Goal: Transaction & Acquisition: Purchase product/service

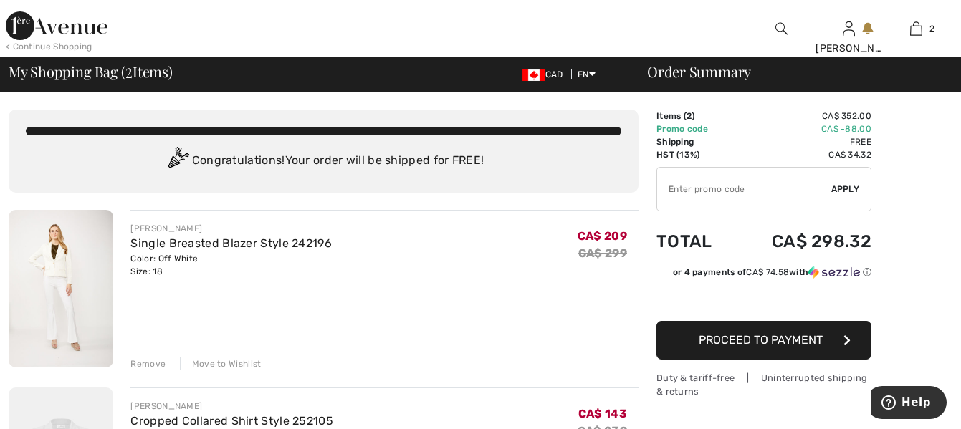
click at [778, 25] on img at bounding box center [781, 28] width 12 height 17
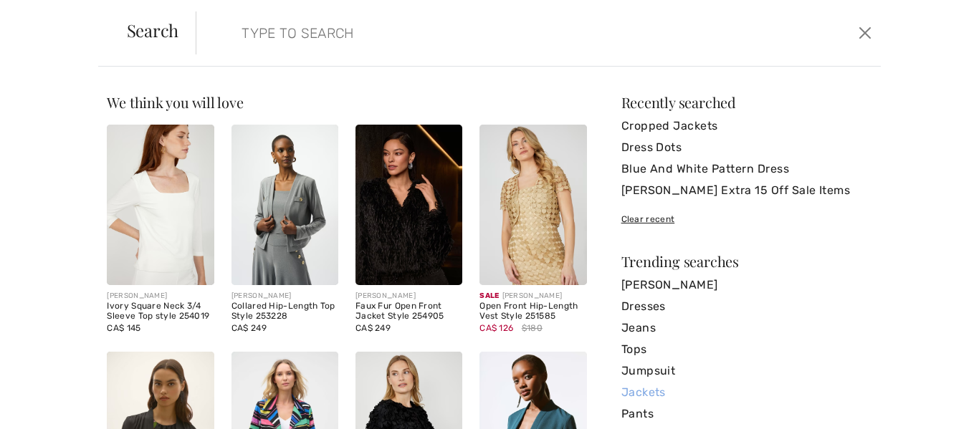
click at [628, 391] on link "Jackets" at bounding box center [746, 392] width 251 height 21
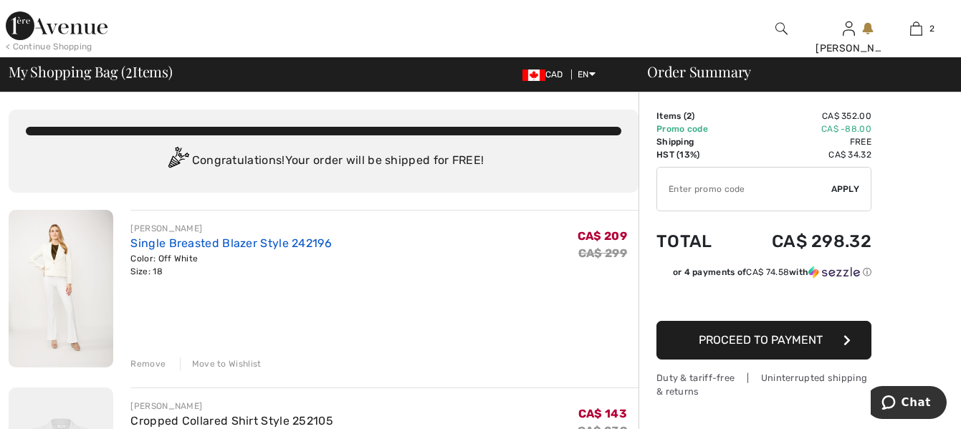
click at [222, 245] on link "Single Breasted Blazer Style 242196" at bounding box center [230, 243] width 201 height 14
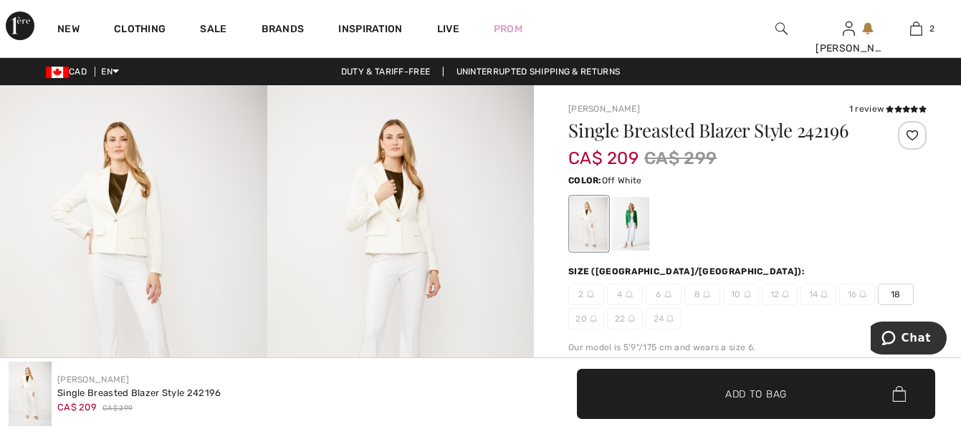
click at [139, 238] on img at bounding box center [133, 285] width 267 height 401
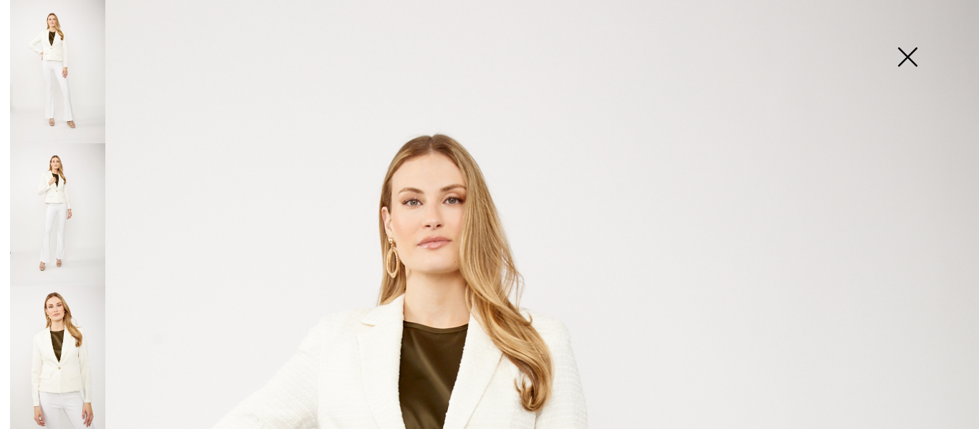
click at [69, 166] on img at bounding box center [57, 214] width 95 height 143
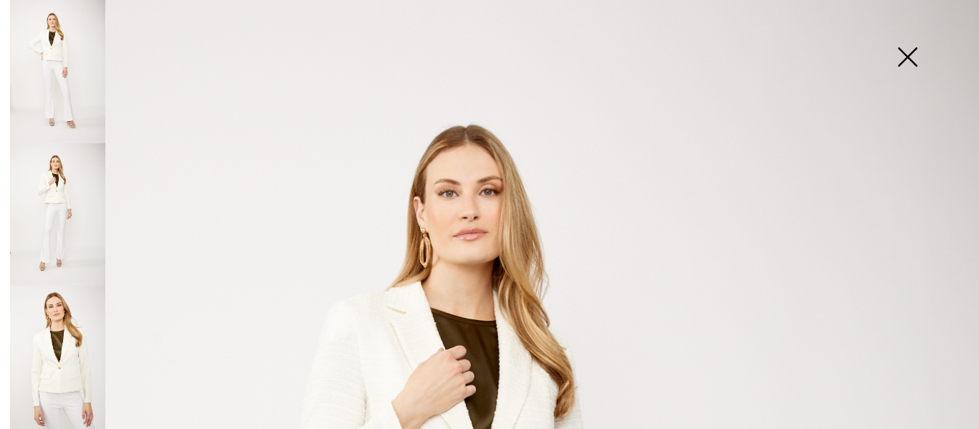
click at [76, 286] on img at bounding box center [57, 357] width 95 height 143
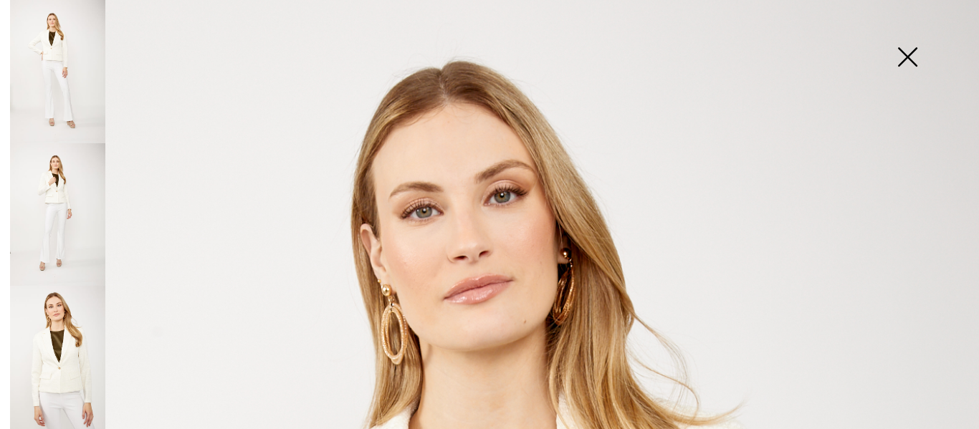
scroll to position [2, 0]
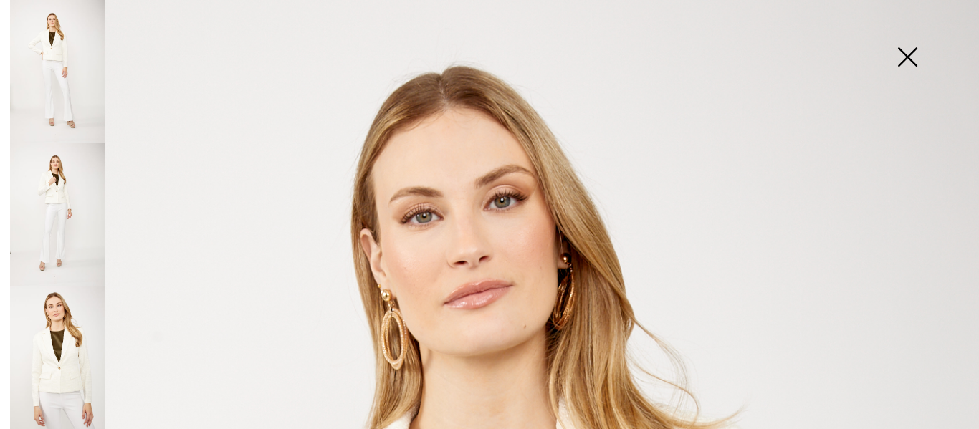
click at [65, 293] on img at bounding box center [57, 357] width 95 height 143
